Goal: Transaction & Acquisition: Purchase product/service

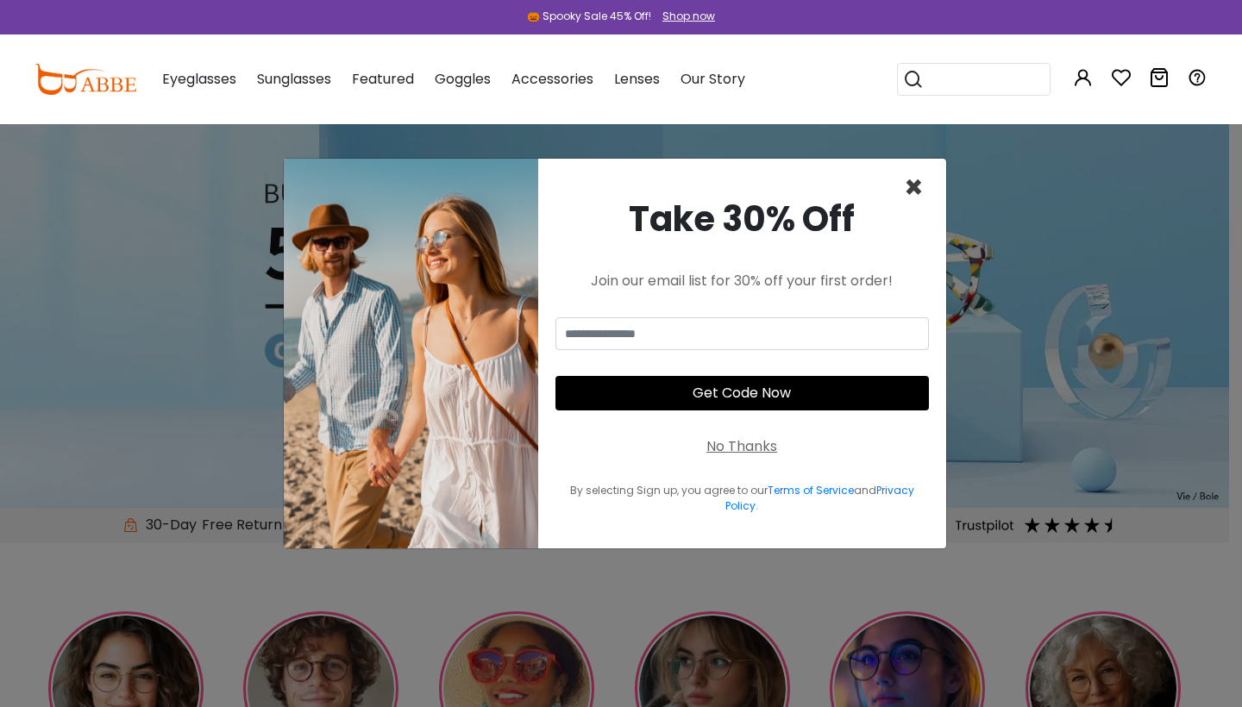
click at [905, 193] on span "×" at bounding box center [914, 188] width 20 height 44
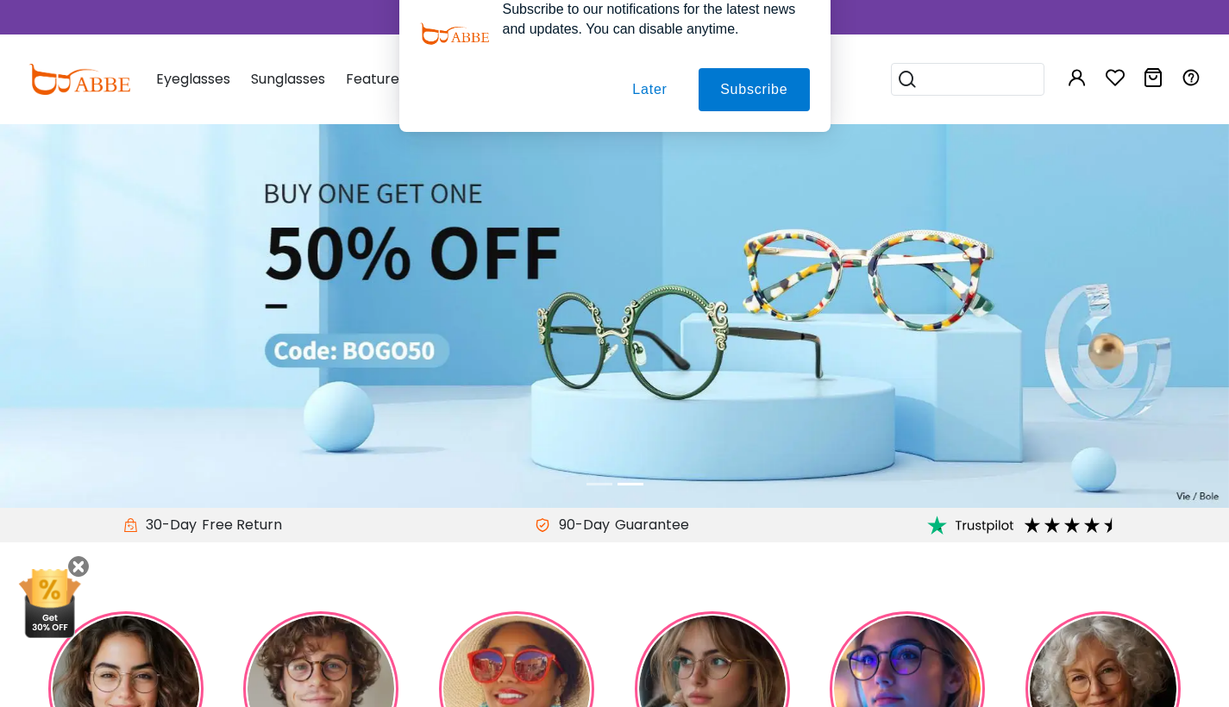
click at [652, 105] on button "Later" at bounding box center [650, 111] width 78 height 43
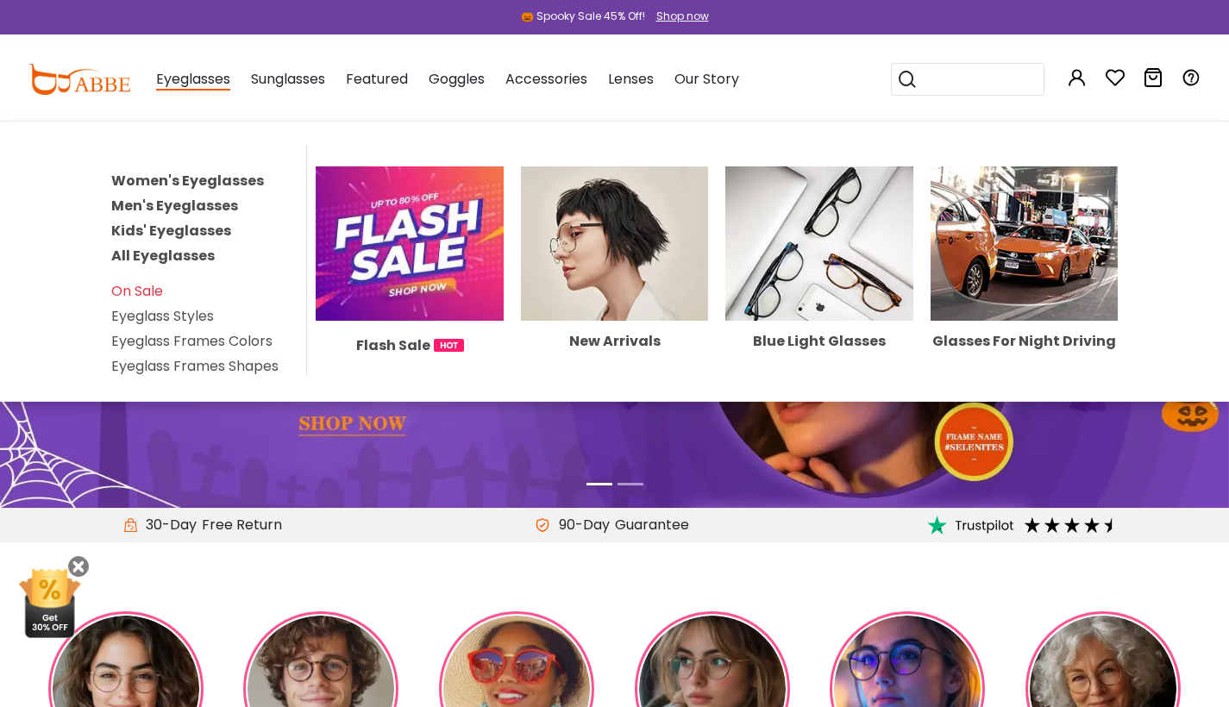
click at [179, 176] on link "Women's Eyeglasses" at bounding box center [187, 181] width 153 height 20
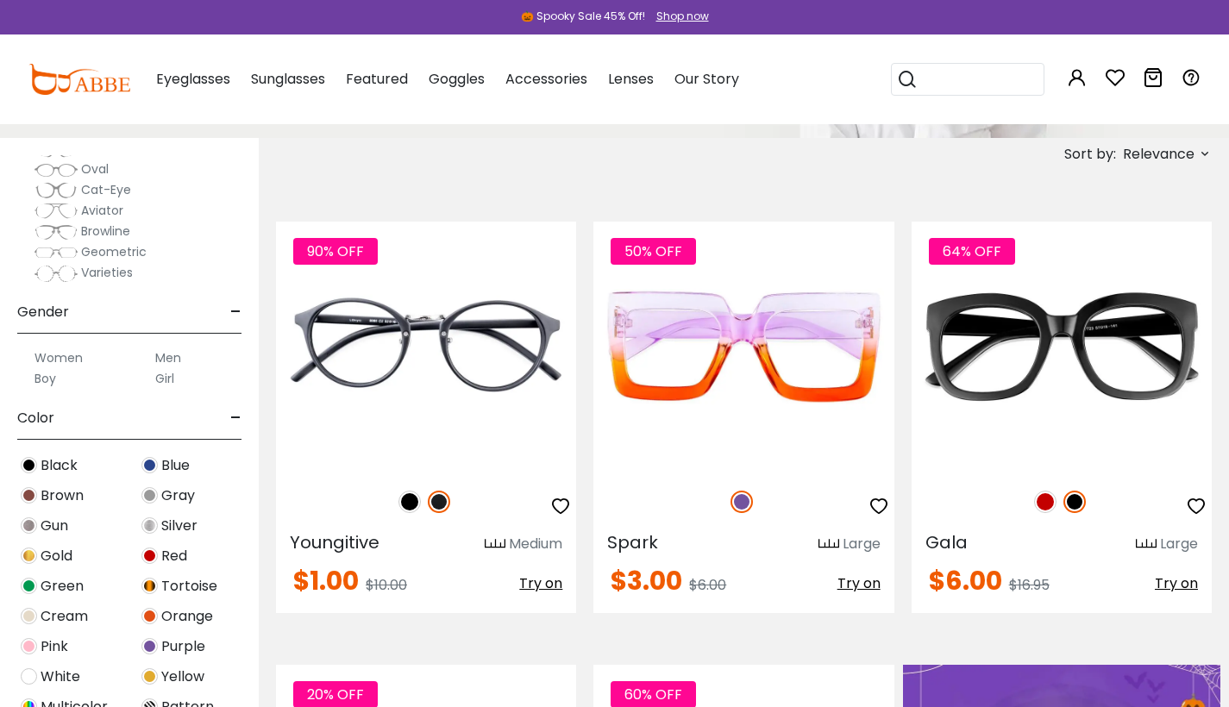
scroll to position [293, 0]
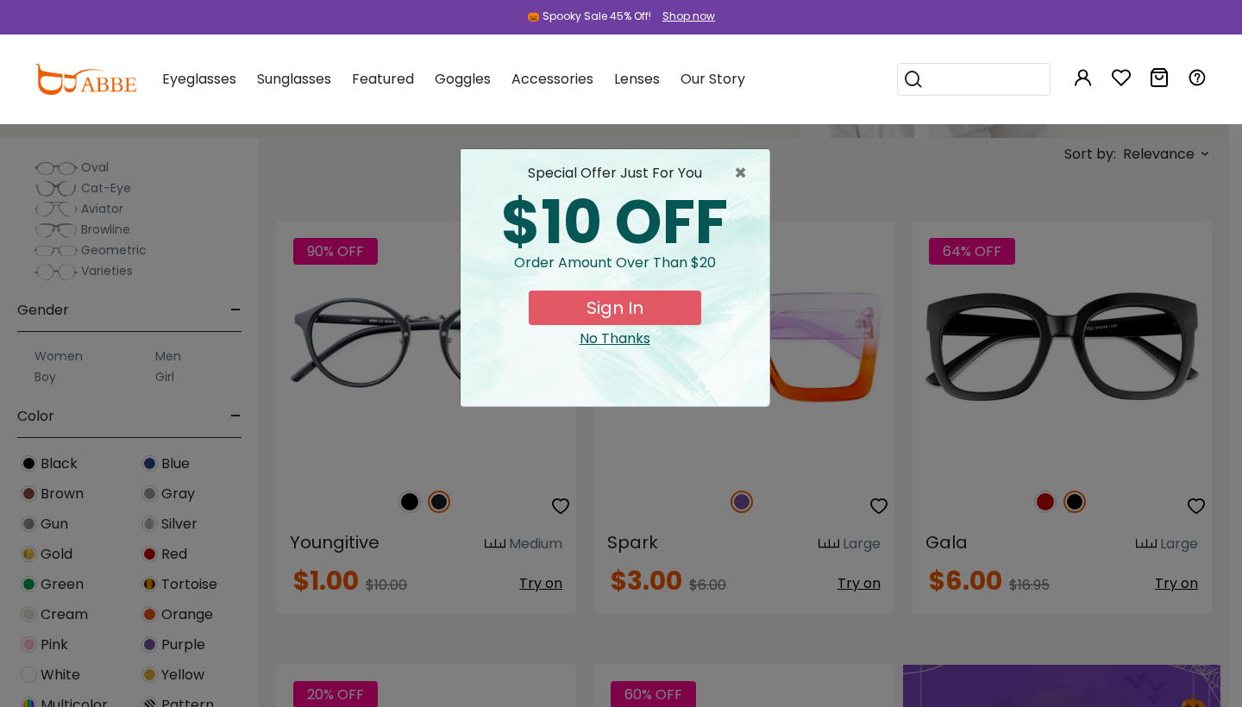
click at [618, 337] on div "No Thanks" at bounding box center [614, 339] width 281 height 21
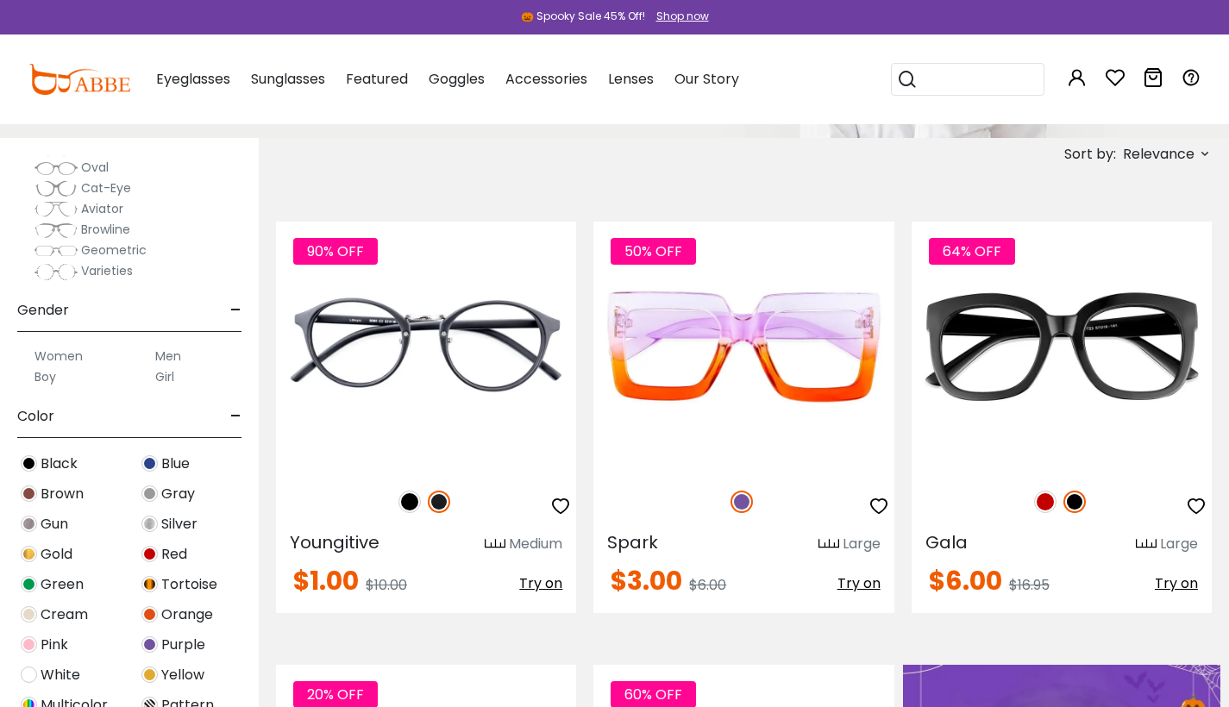
click at [152, 460] on img at bounding box center [149, 463] width 16 height 16
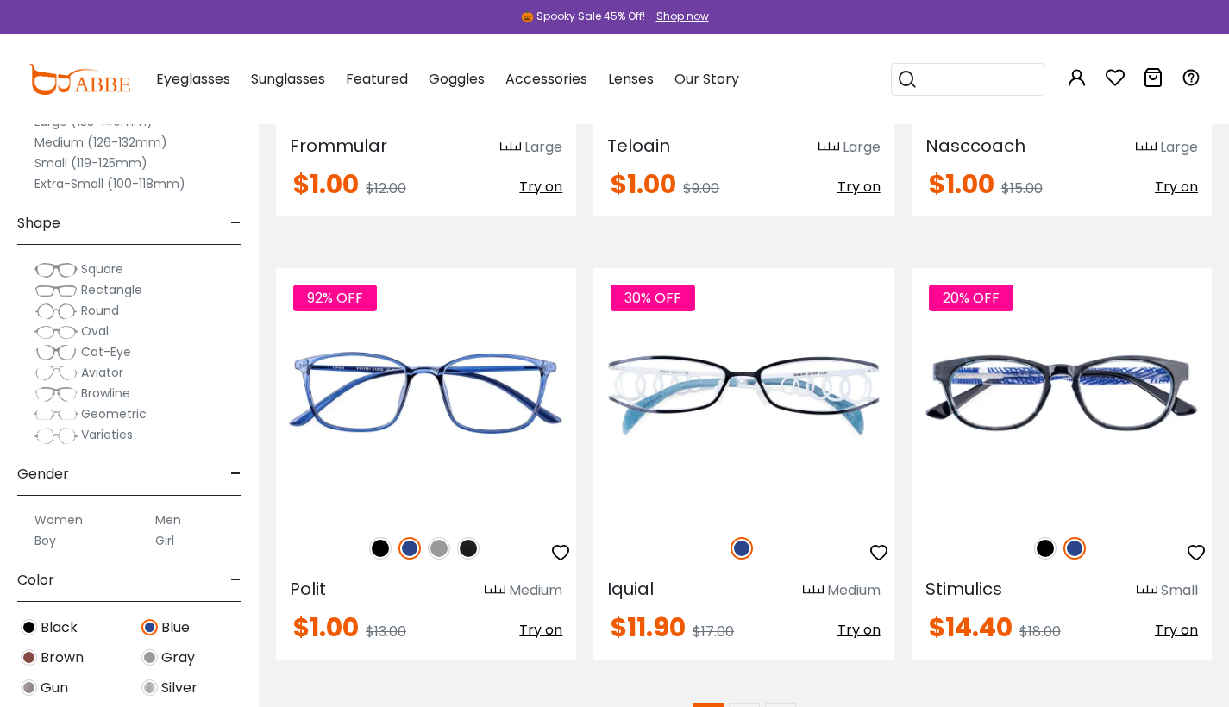
scroll to position [9176, 0]
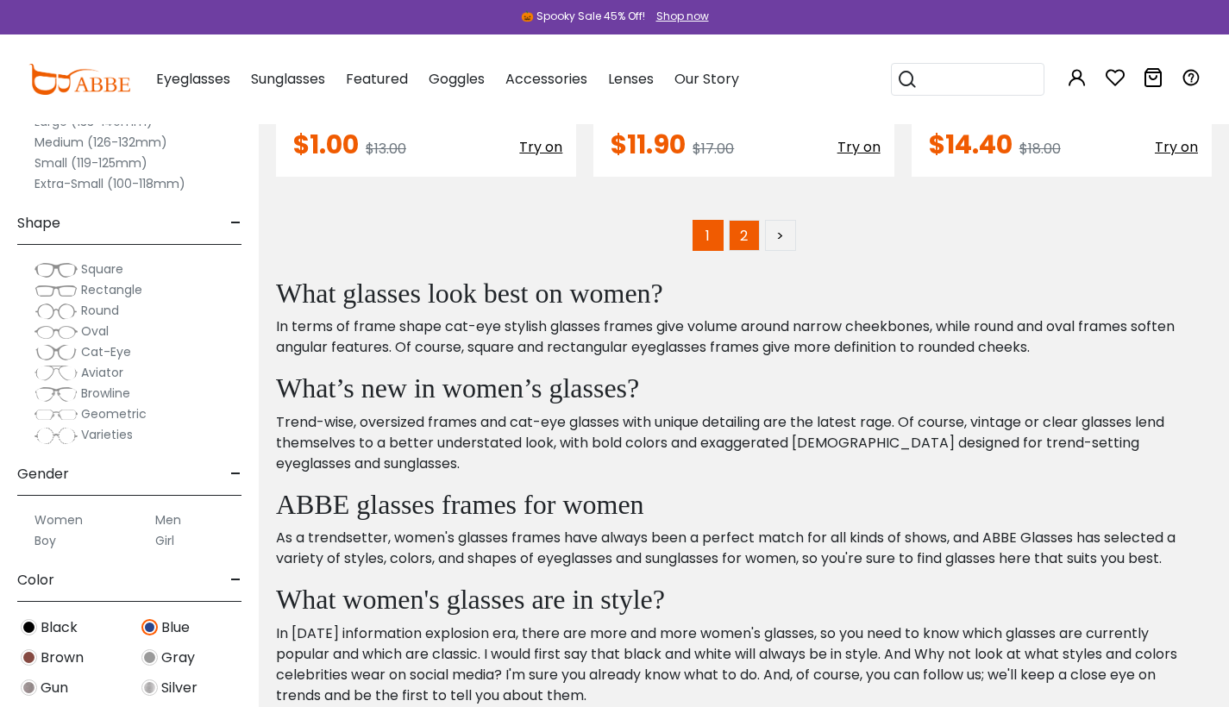
click at [737, 220] on link "2" at bounding box center [744, 235] width 31 height 31
